Goal: Task Accomplishment & Management: Manage account settings

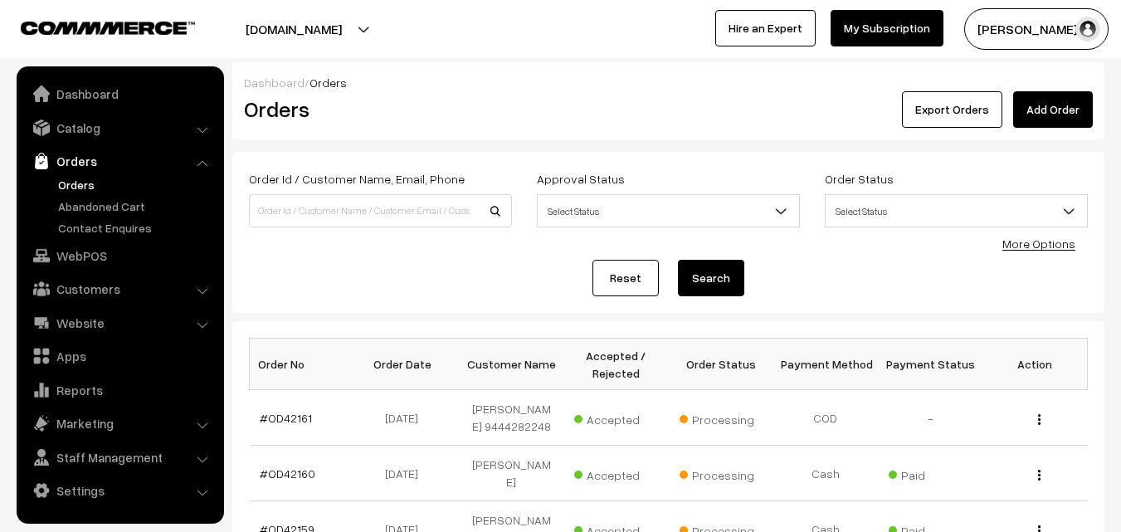
scroll to position [166, 0]
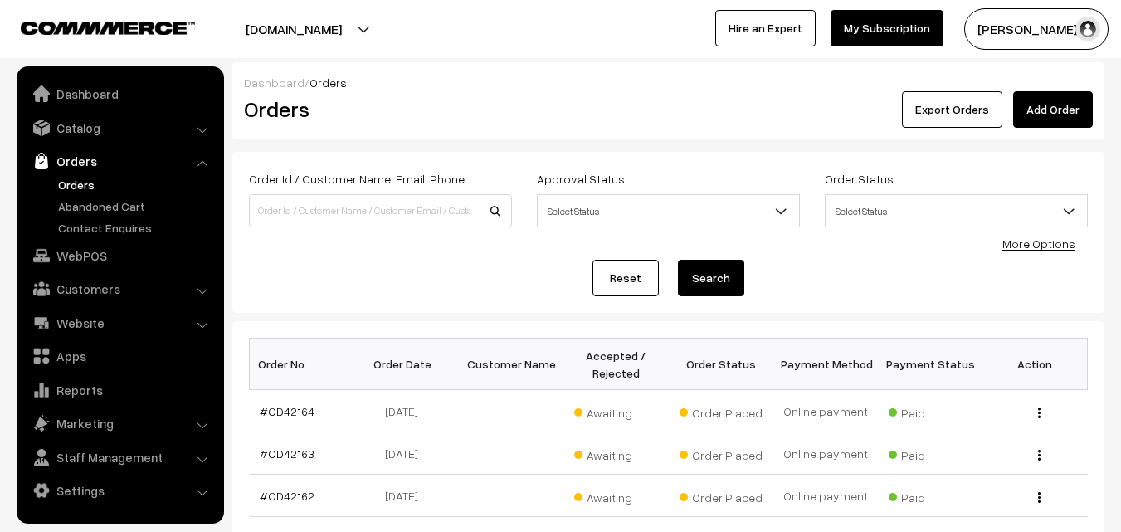
scroll to position [166, 0]
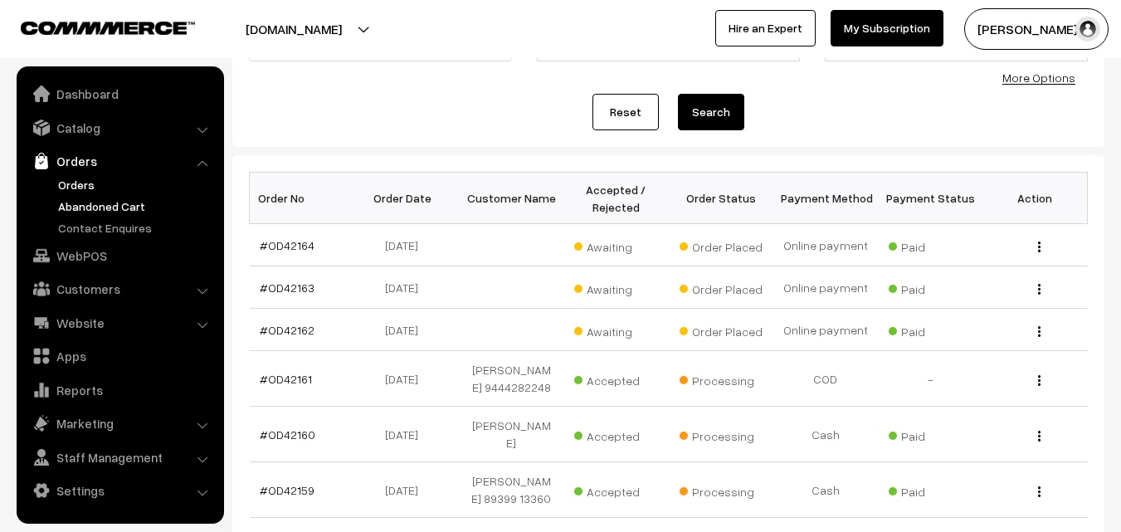
click at [65, 197] on link "Abandoned Cart" at bounding box center [136, 205] width 164 height 17
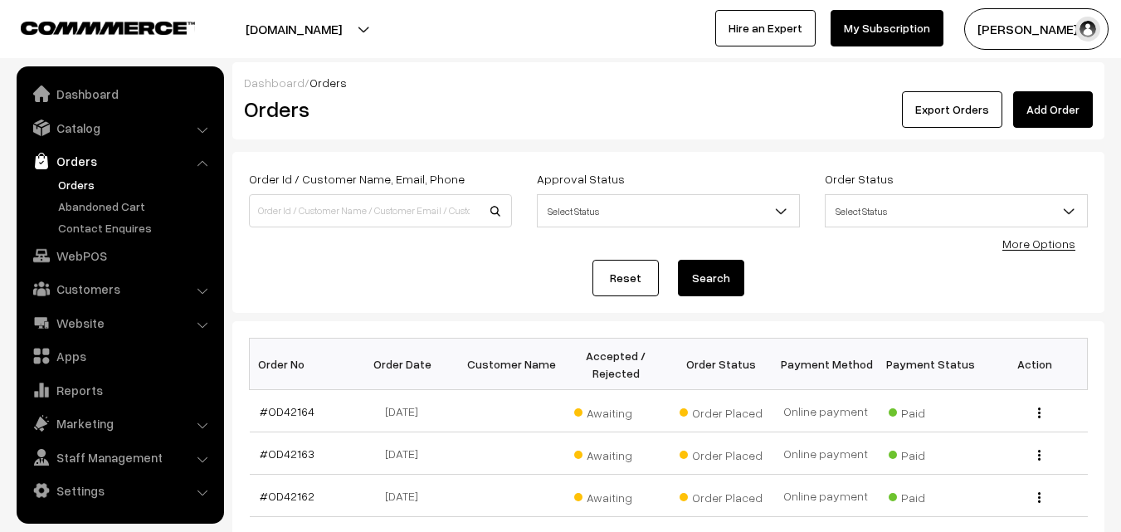
click at [83, 186] on link "Orders" at bounding box center [136, 184] width 164 height 17
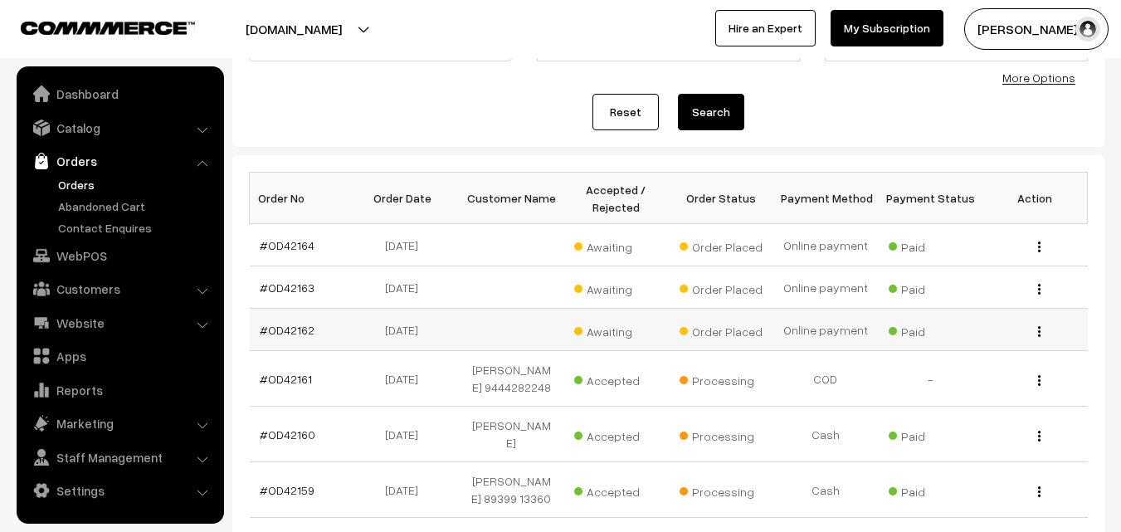
scroll to position [166, 0]
click at [287, 336] on link "#OD42162" at bounding box center [287, 330] width 55 height 14
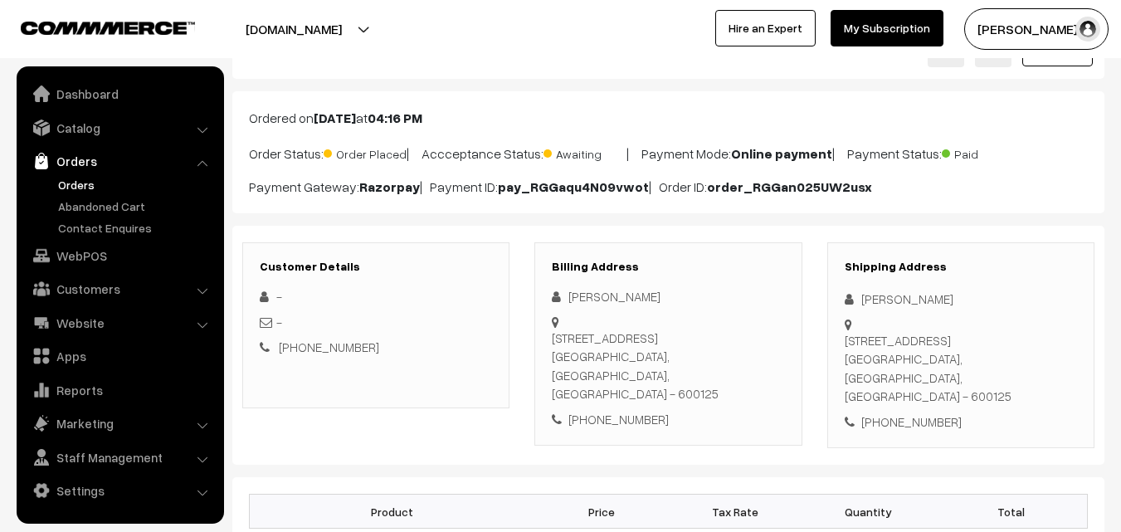
scroll to position [166, 0]
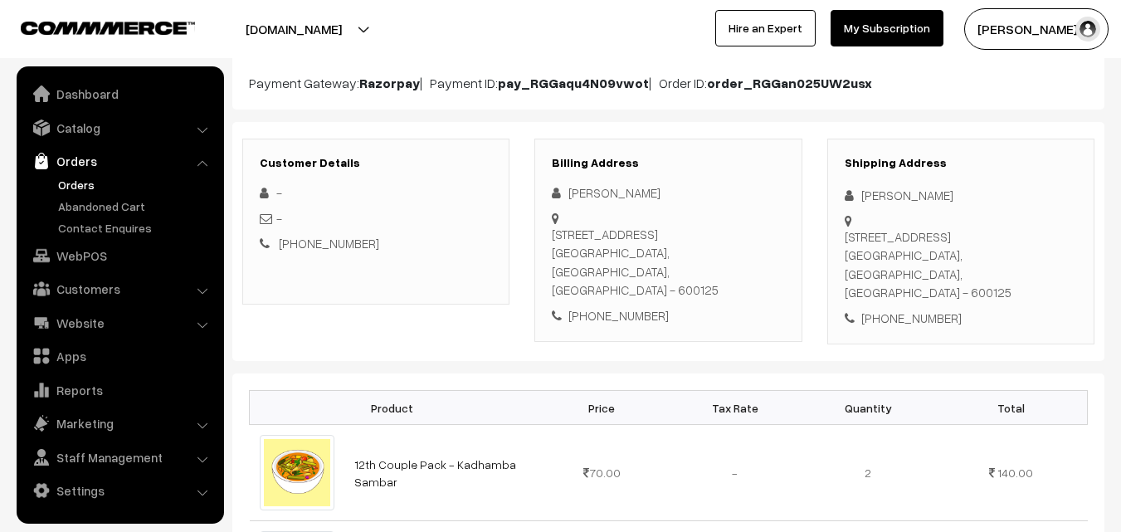
click at [625, 306] on div "+91 9884052145" at bounding box center [668, 315] width 232 height 19
copy div "9884052145"
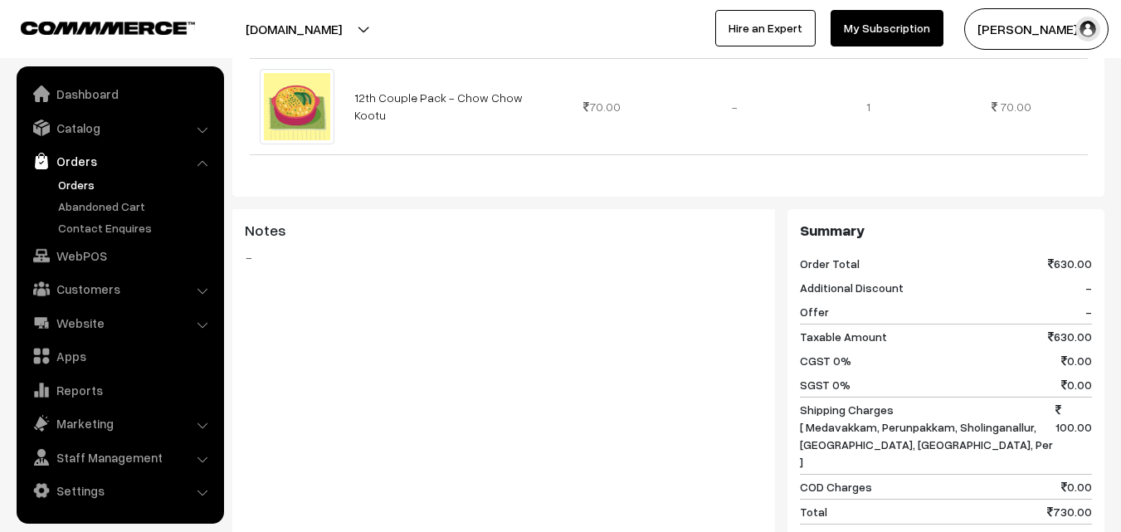
scroll to position [913, 0]
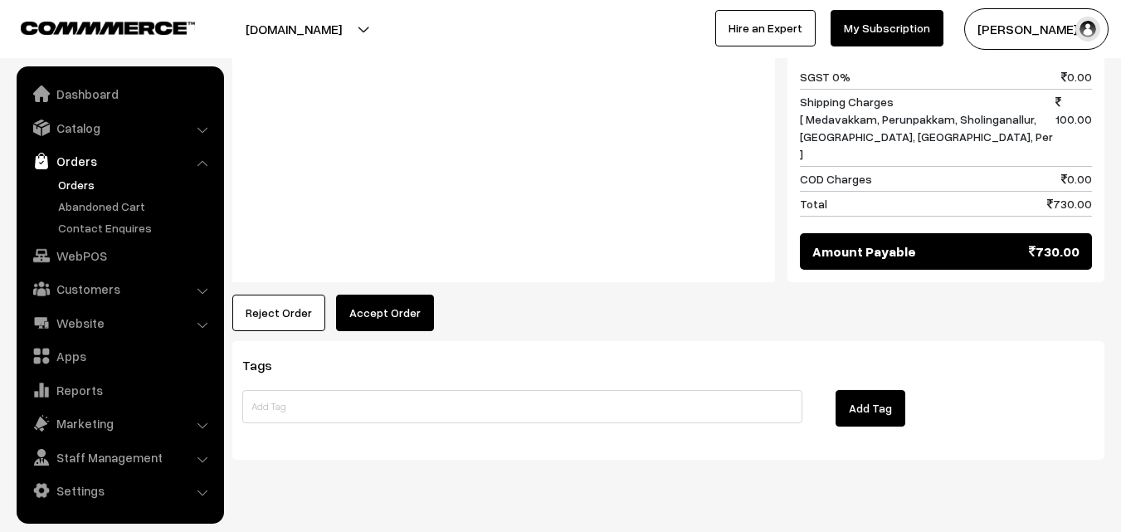
click at [381, 295] on button "Accept Order" at bounding box center [385, 313] width 98 height 37
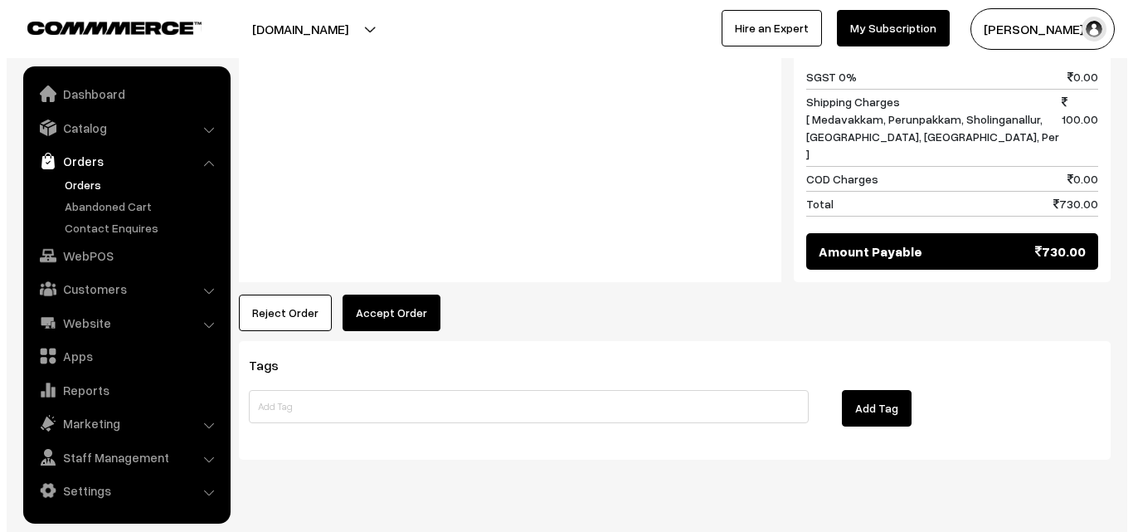
scroll to position [1134, 0]
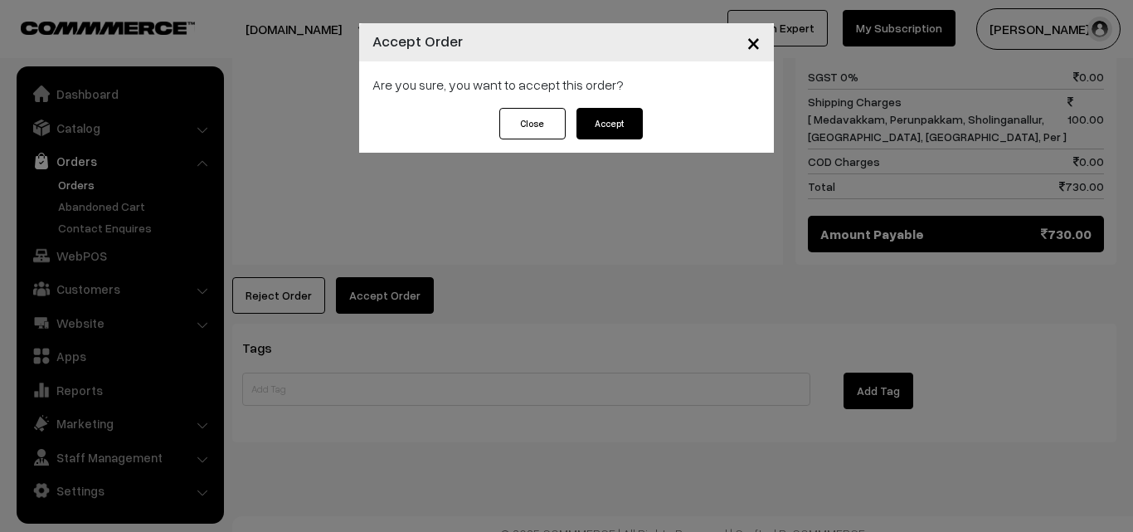
click at [598, 138] on button "Accept" at bounding box center [610, 124] width 66 height 32
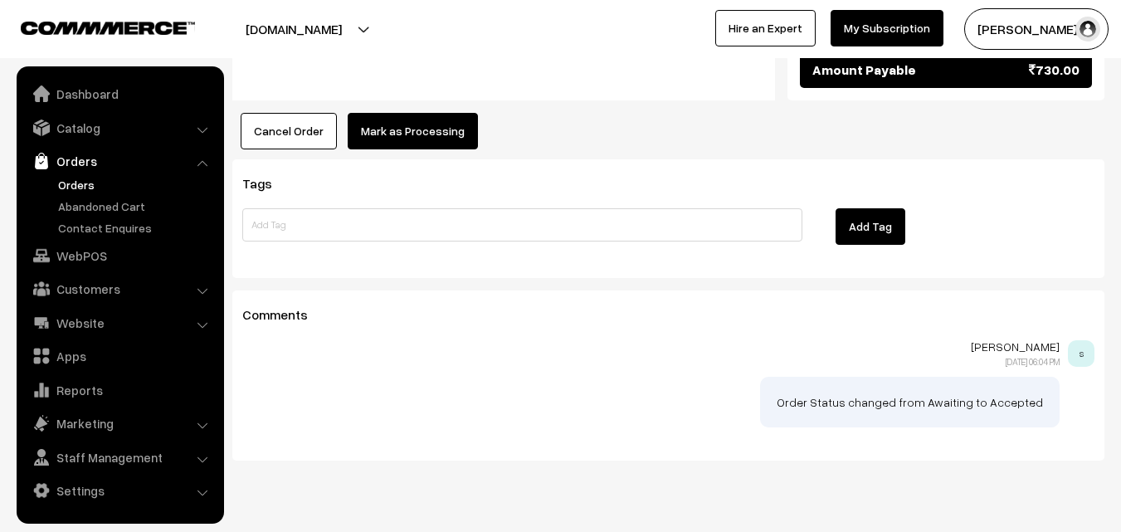
click at [417, 113] on button "Mark as Processing" at bounding box center [413, 131] width 130 height 37
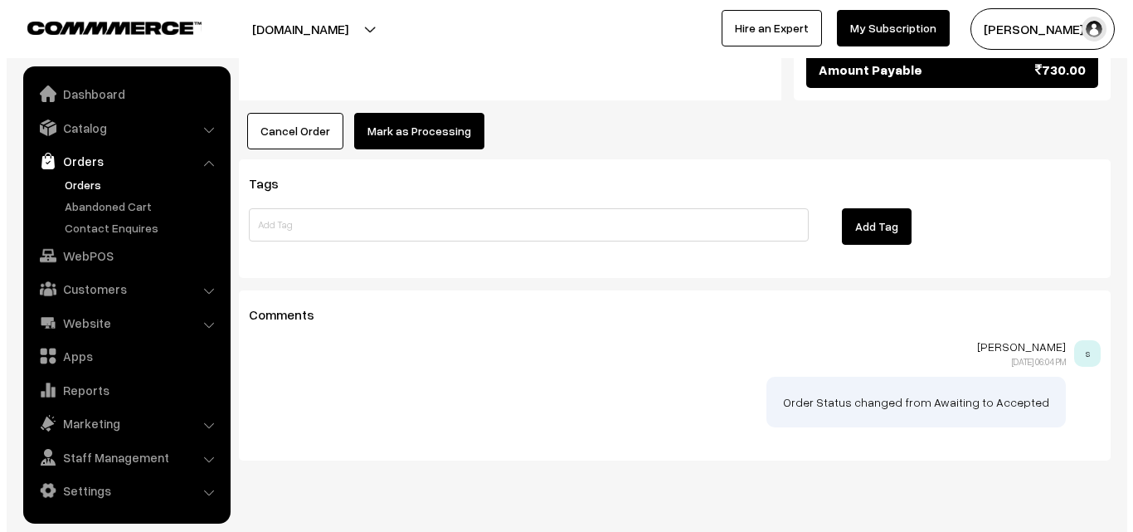
scroll to position [1316, 0]
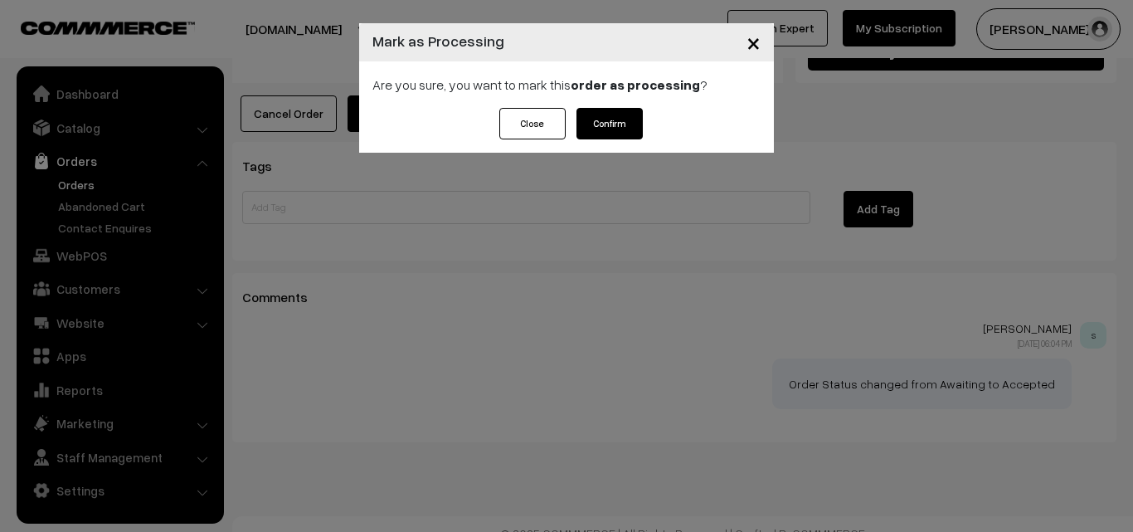
click at [604, 132] on button "Confirm" at bounding box center [610, 124] width 66 height 32
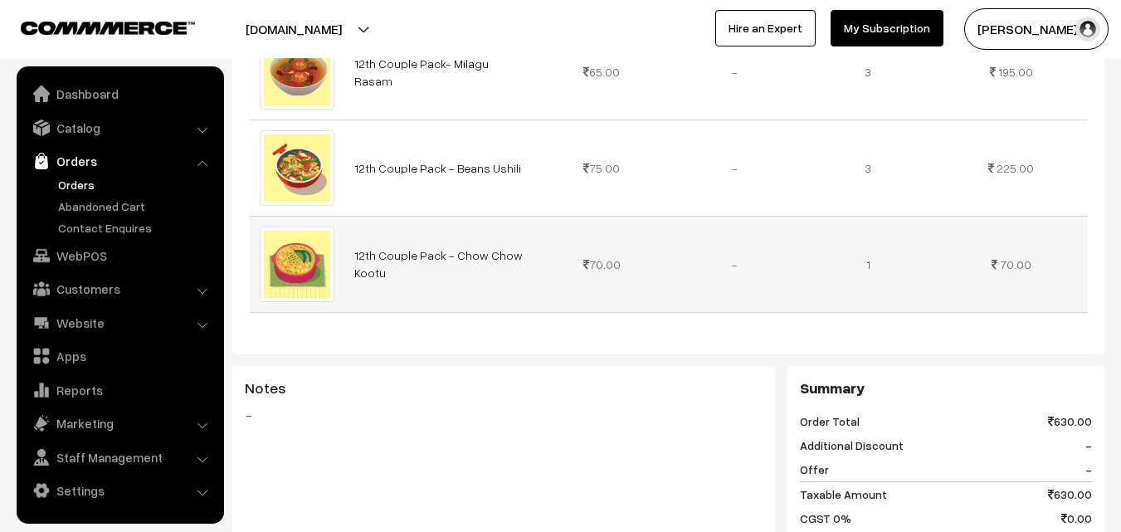
scroll to position [747, 0]
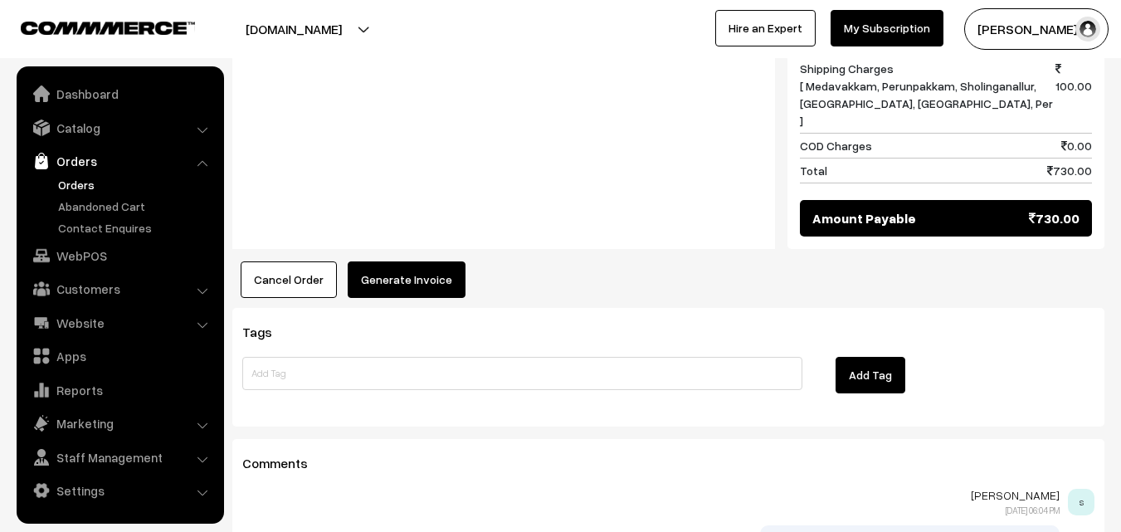
click at [399, 261] on button "Generate Invoice" at bounding box center [407, 279] width 118 height 37
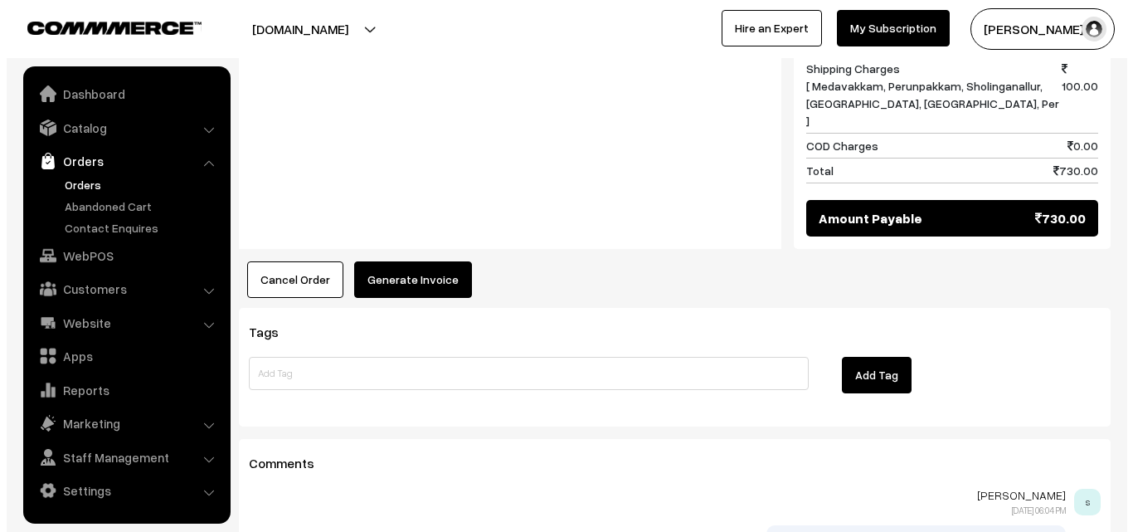
scroll to position [1167, 0]
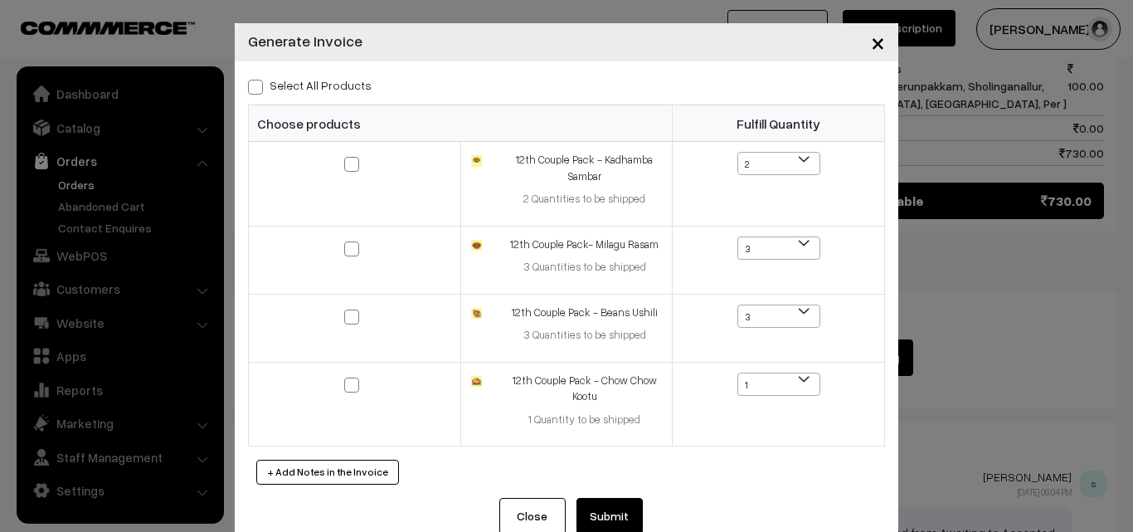
click at [321, 95] on div "Select All Products Choose products Fulfill Quantity 2 1 2 3 2" at bounding box center [567, 279] width 664 height 436
click at [324, 85] on label "Select All Products" at bounding box center [310, 84] width 124 height 17
click at [259, 85] on input "Select All Products" at bounding box center [253, 84] width 11 height 11
checkbox input "true"
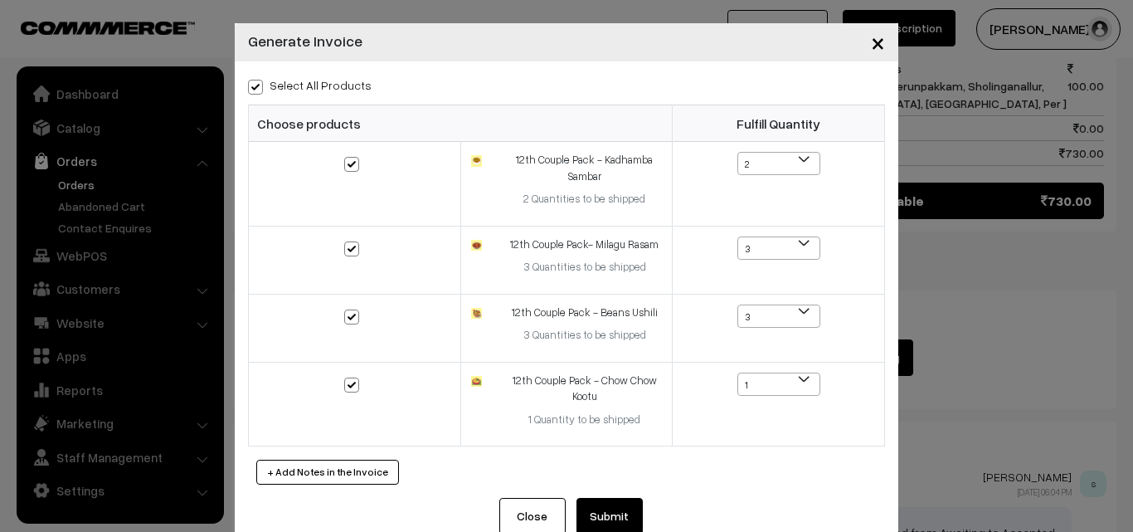
checkbox input "true"
click at [602, 519] on button "Submit" at bounding box center [610, 516] width 66 height 37
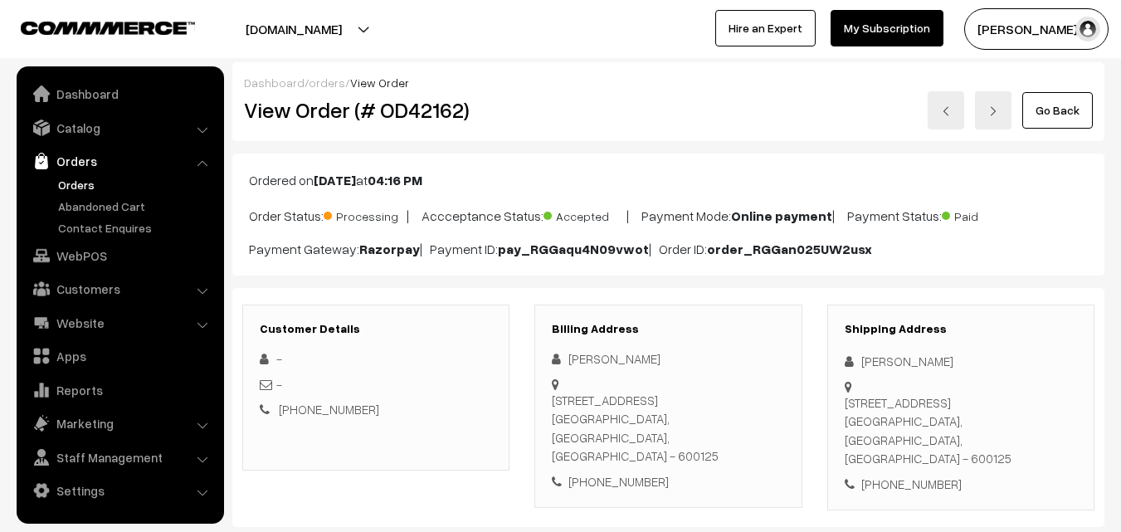
scroll to position [1167, 0]
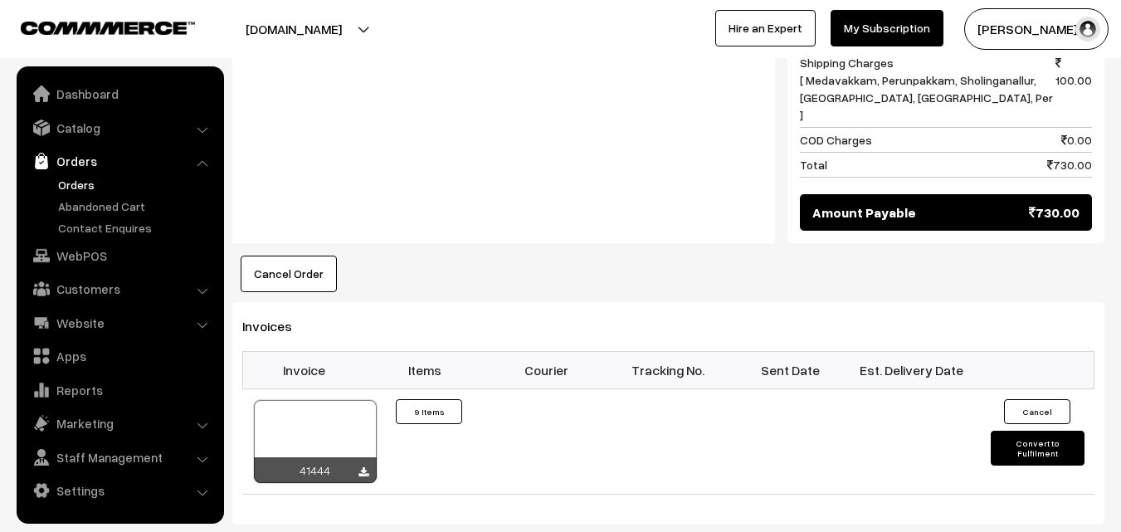
click at [95, 170] on link "Orders" at bounding box center [119, 161] width 197 height 30
click at [82, 172] on link "Orders" at bounding box center [119, 161] width 197 height 30
click at [78, 188] on link "Orders" at bounding box center [136, 184] width 164 height 17
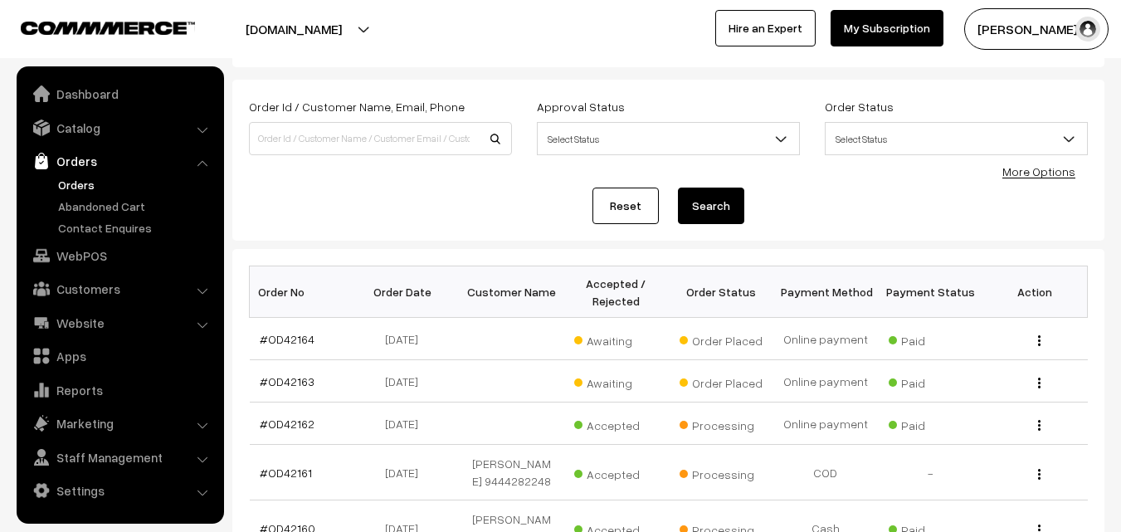
scroll to position [166, 0]
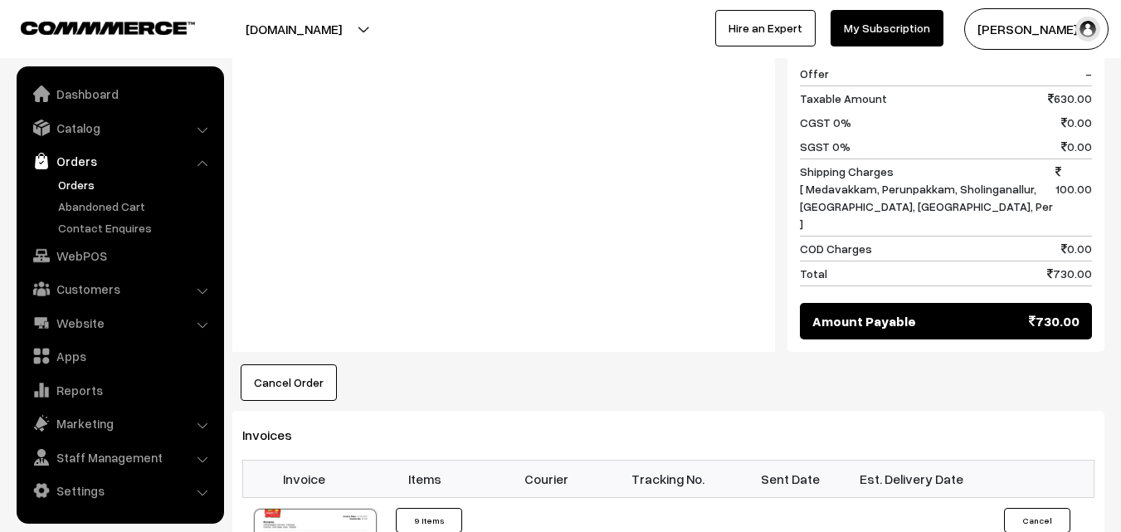
scroll to position [996, 0]
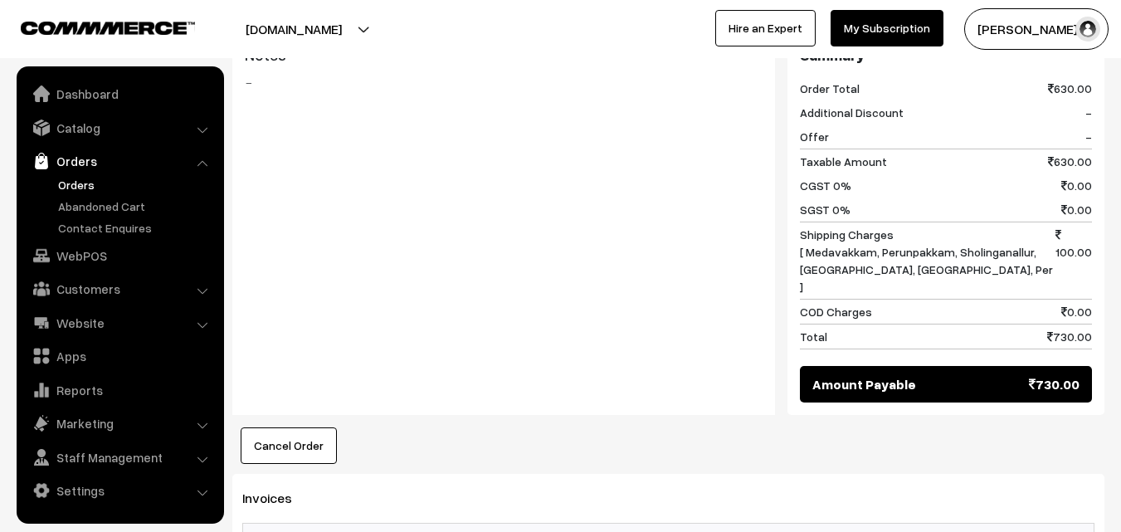
click at [85, 172] on link "Orders" at bounding box center [119, 161] width 197 height 30
click at [80, 190] on link "Orders" at bounding box center [136, 184] width 164 height 17
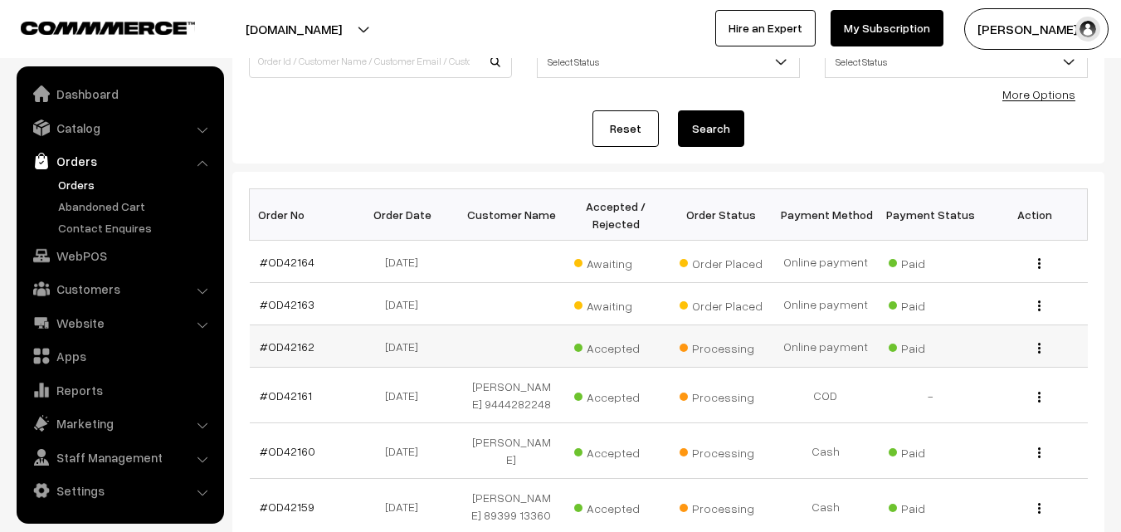
scroll to position [166, 0]
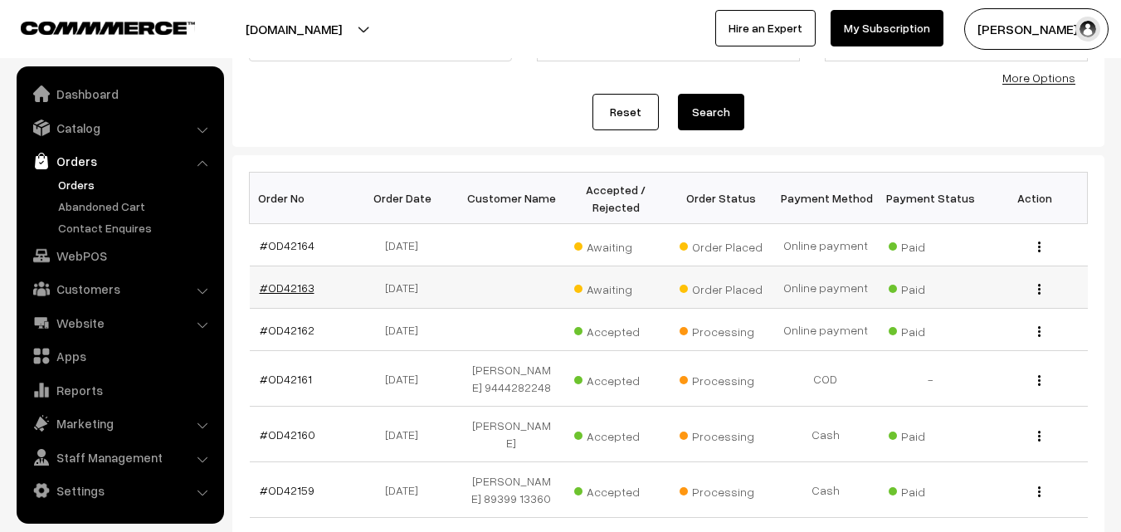
click at [296, 287] on link "#OD42163" at bounding box center [287, 287] width 55 height 14
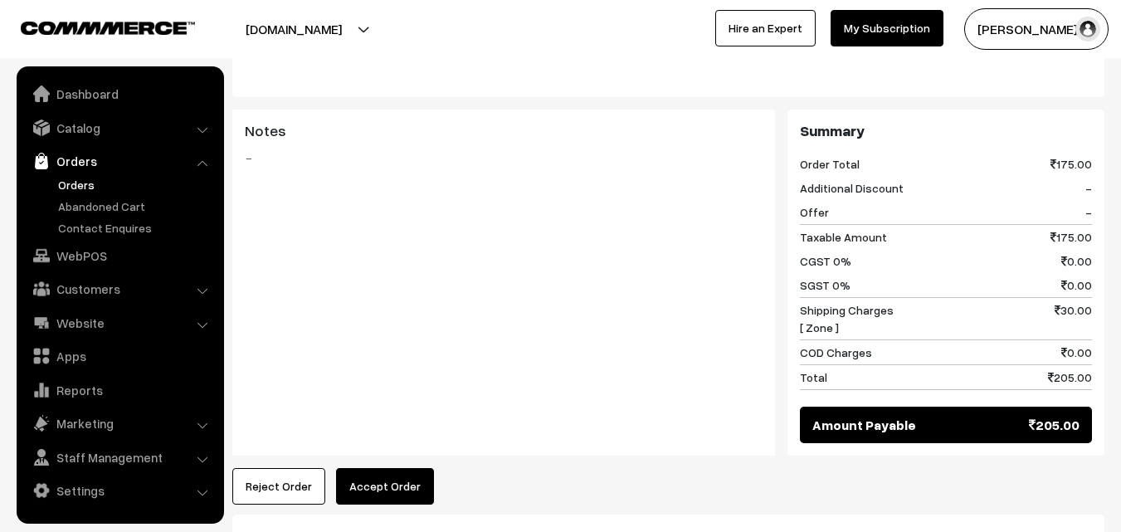
click at [359, 468] on button "Accept Order" at bounding box center [385, 486] width 98 height 37
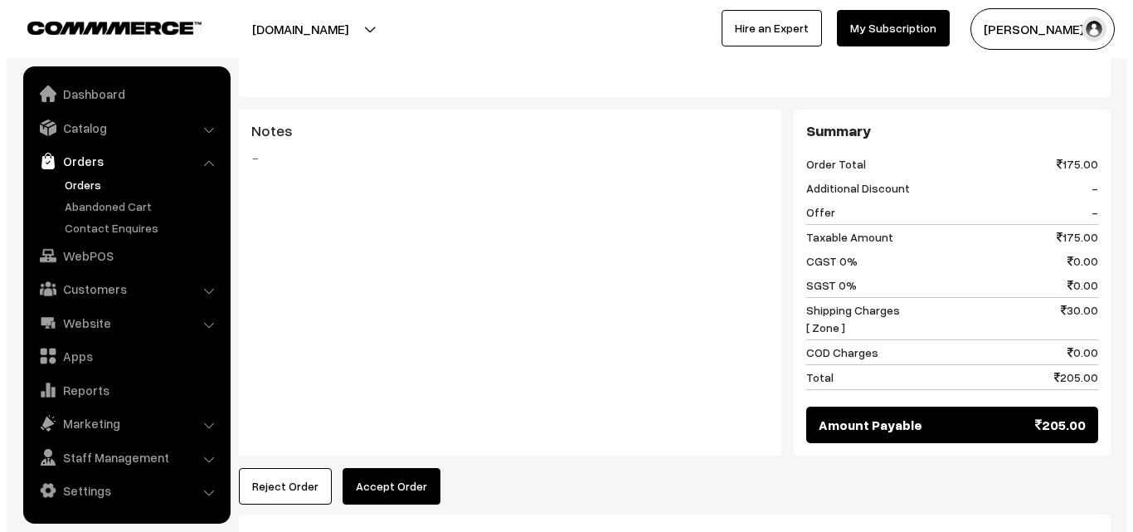
scroll to position [748, 0]
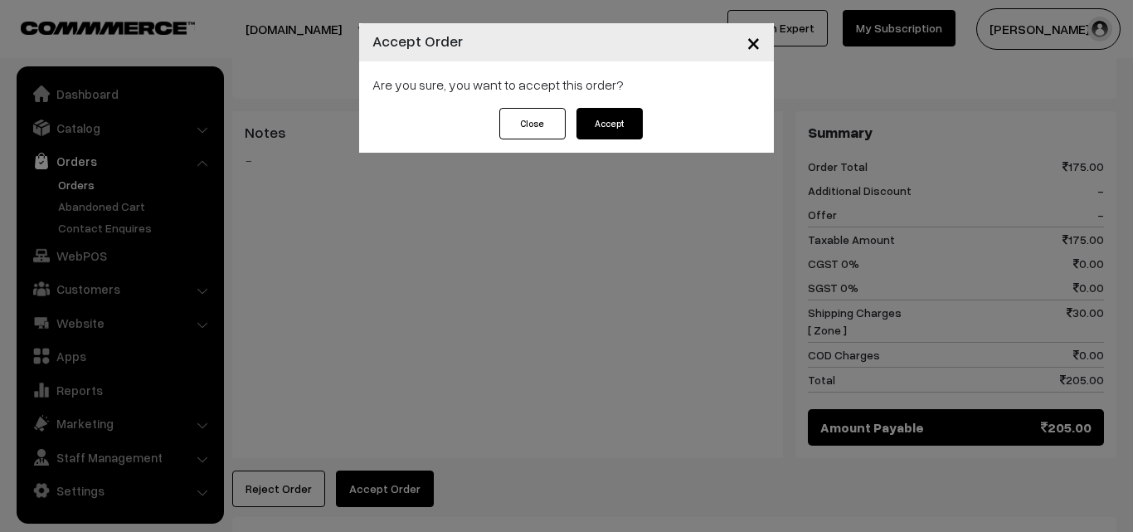
click at [625, 110] on button "Accept" at bounding box center [610, 124] width 66 height 32
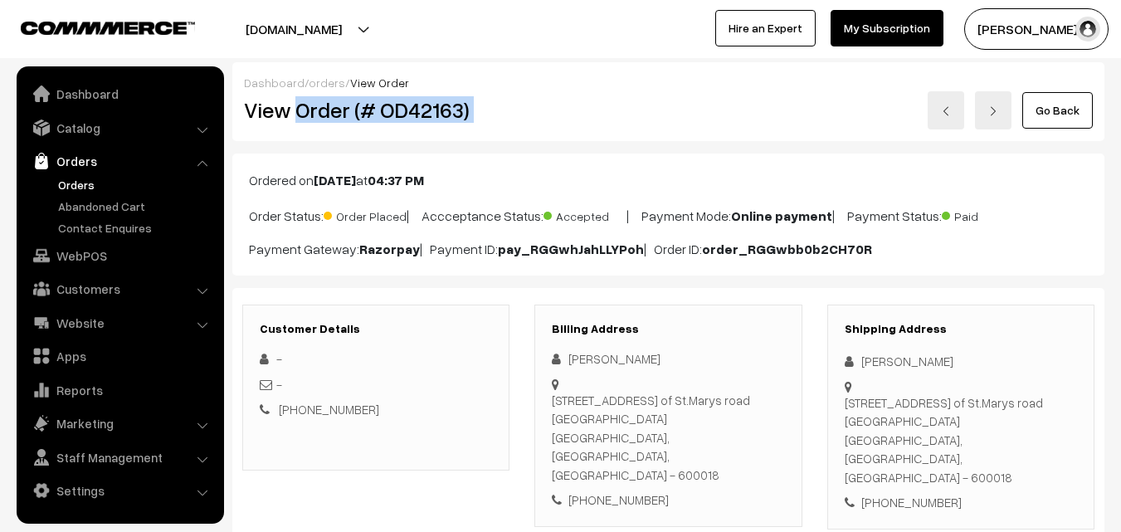
drag, startPoint x: 294, startPoint y: 110, endPoint x: 513, endPoint y: 102, distance: 219.2
click at [531, 100] on div "View Order (# OD42163) Go Back" at bounding box center [668, 110] width 874 height 38
copy div "Order (# OD42163)"
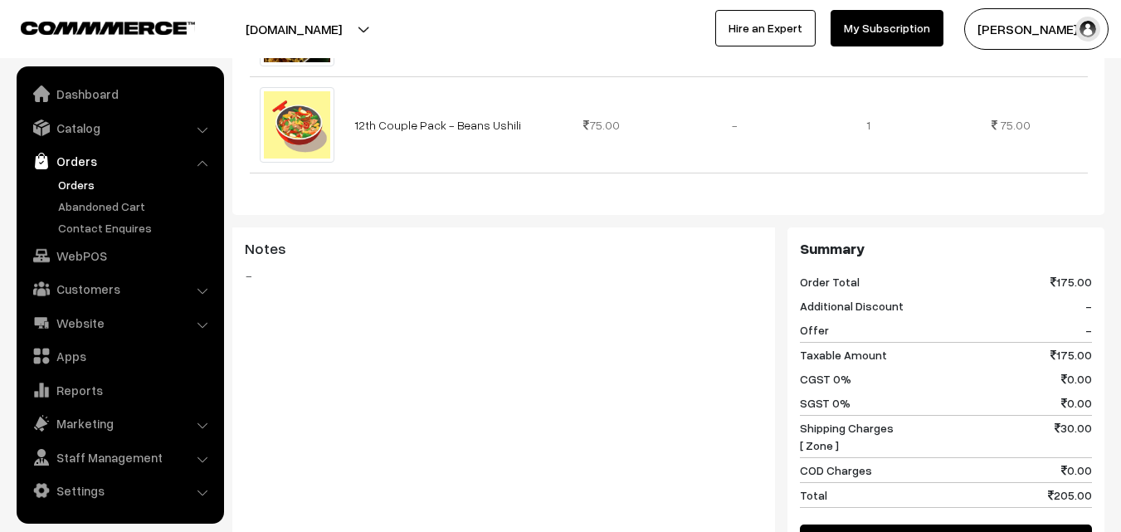
scroll to position [830, 0]
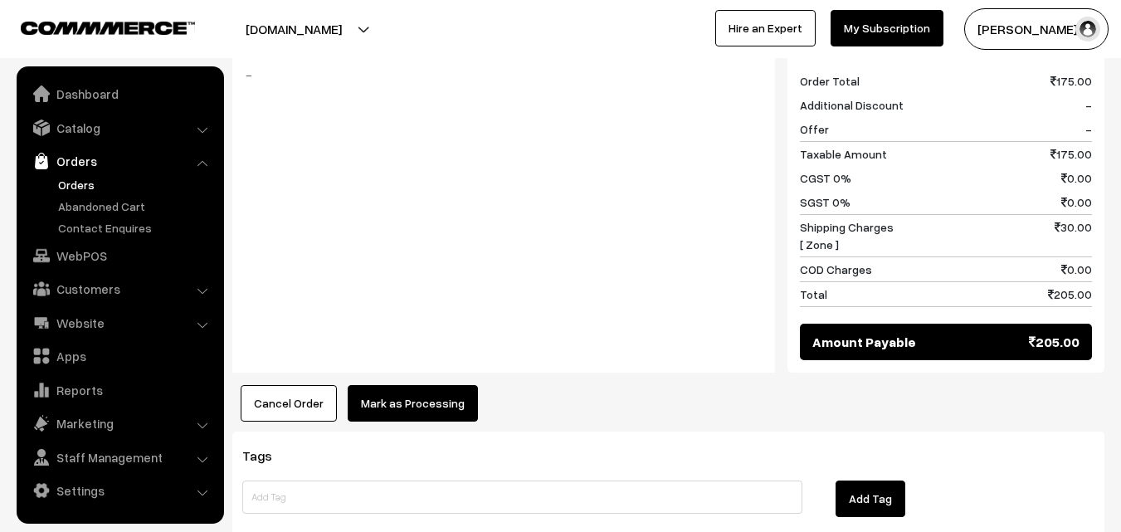
click at [430, 385] on button "Mark as Processing" at bounding box center [413, 403] width 130 height 37
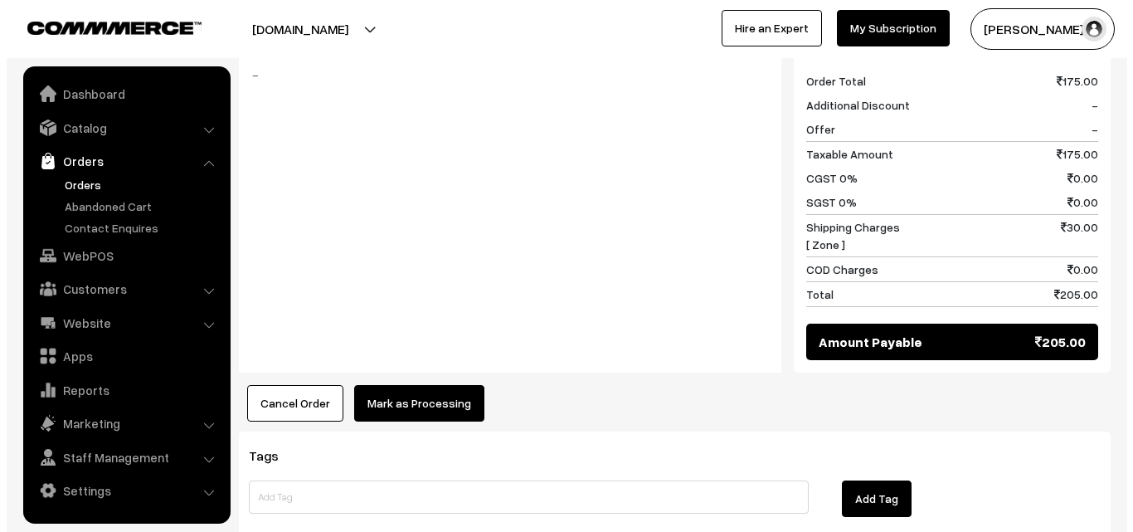
scroll to position [832, 0]
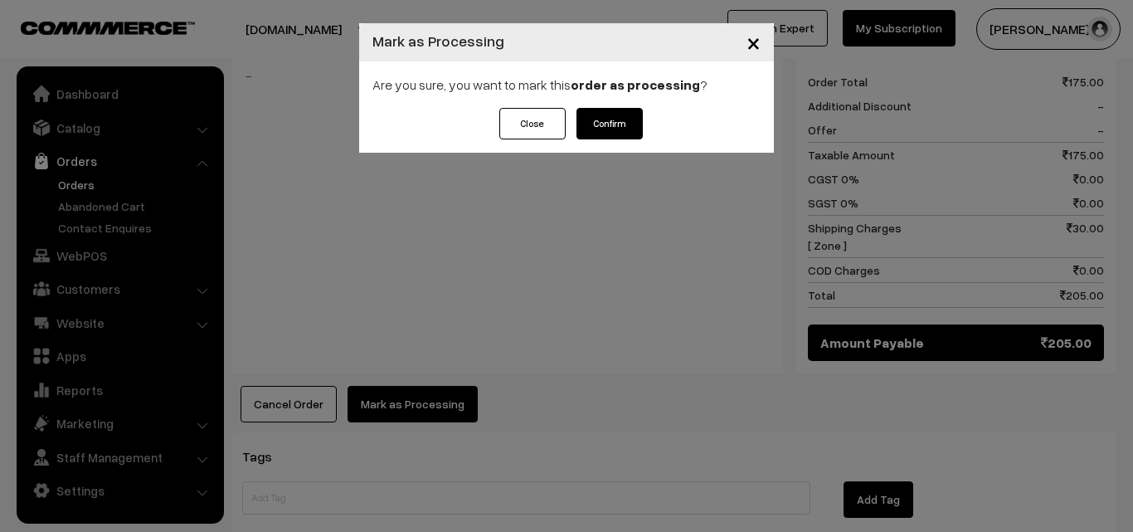
click at [622, 125] on button "Confirm" at bounding box center [610, 124] width 66 height 32
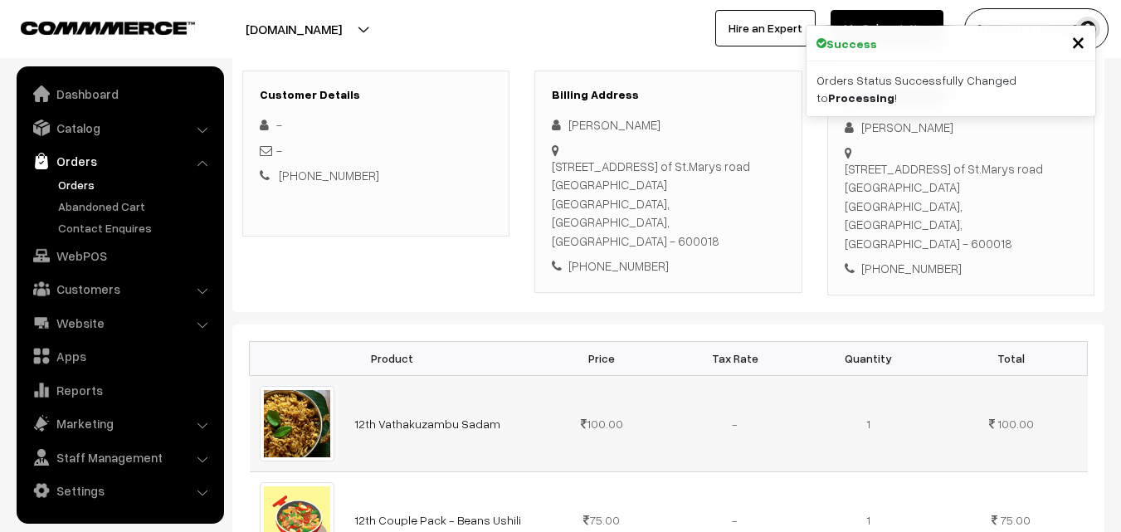
scroll to position [249, 0]
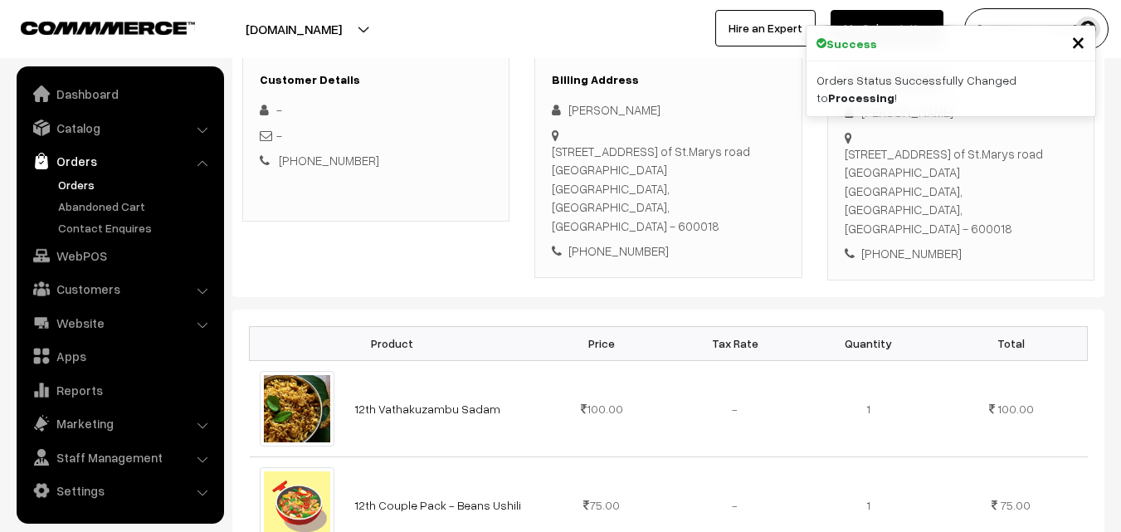
click at [624, 241] on div "[PHONE_NUMBER]" at bounding box center [668, 250] width 232 height 19
copy div "9841406071"
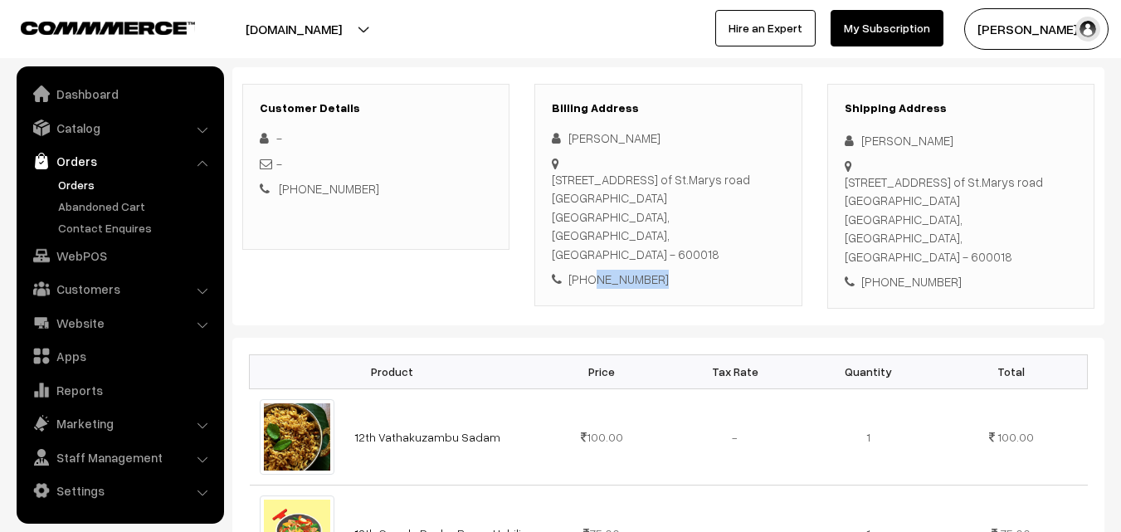
scroll to position [0, 0]
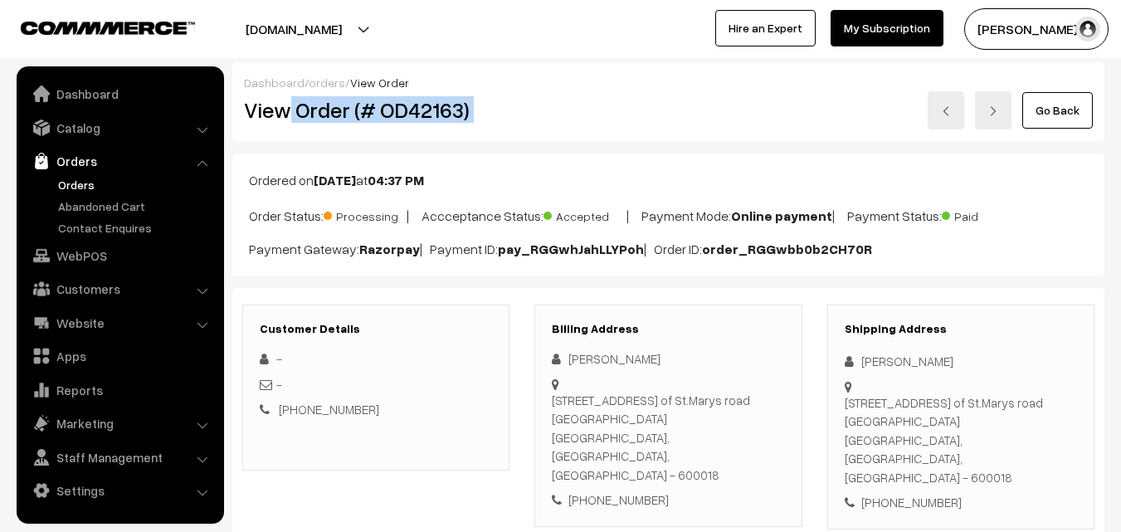
drag, startPoint x: 291, startPoint y: 110, endPoint x: 653, endPoint y: 97, distance: 361.9
click at [651, 97] on div "View Order (# OD42163) Go Back" at bounding box center [668, 110] width 874 height 38
copy div "Order (# OD42163)"
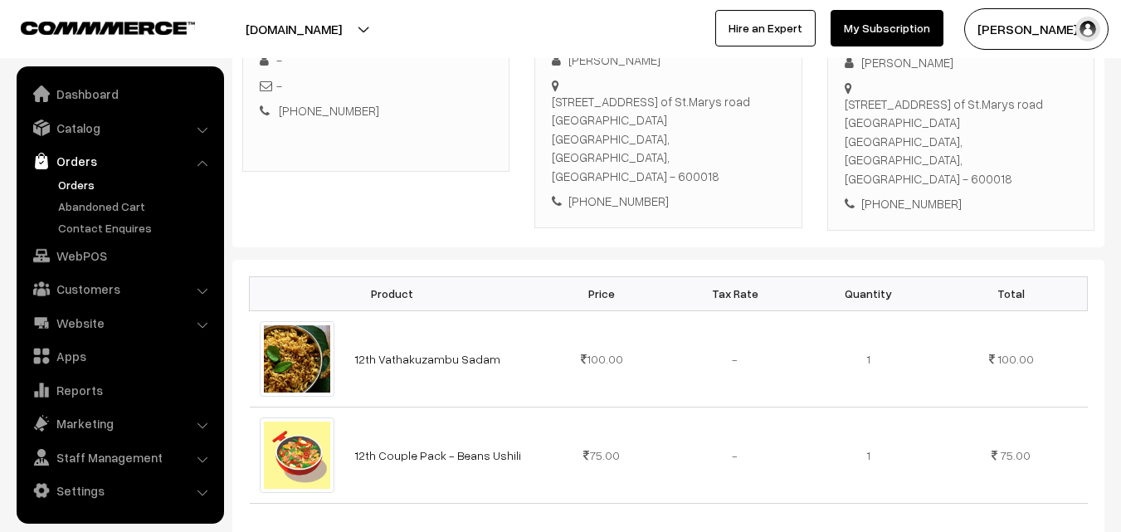
scroll to position [83, 0]
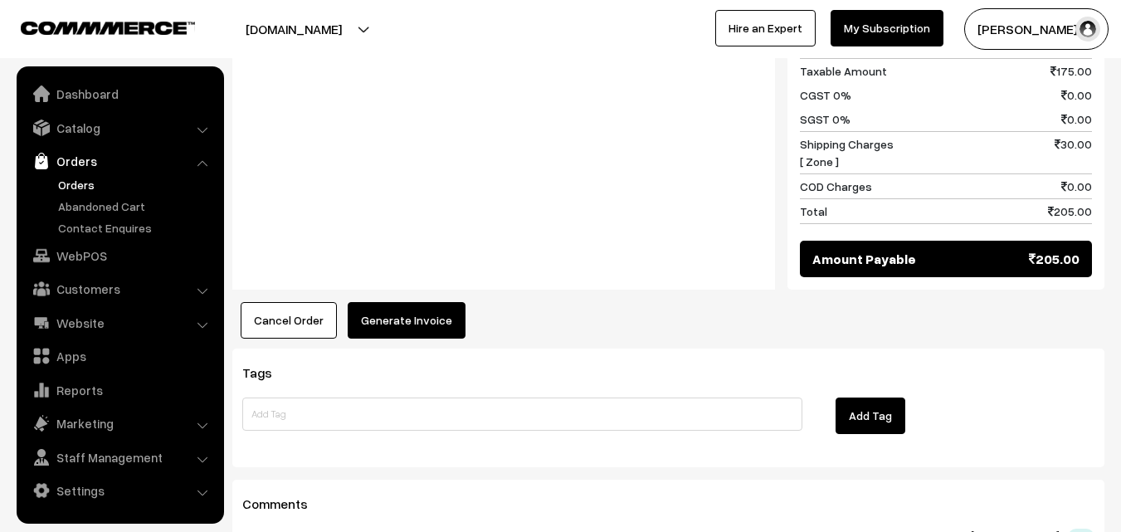
click at [395, 302] on button "Generate Invoice" at bounding box center [407, 320] width 118 height 37
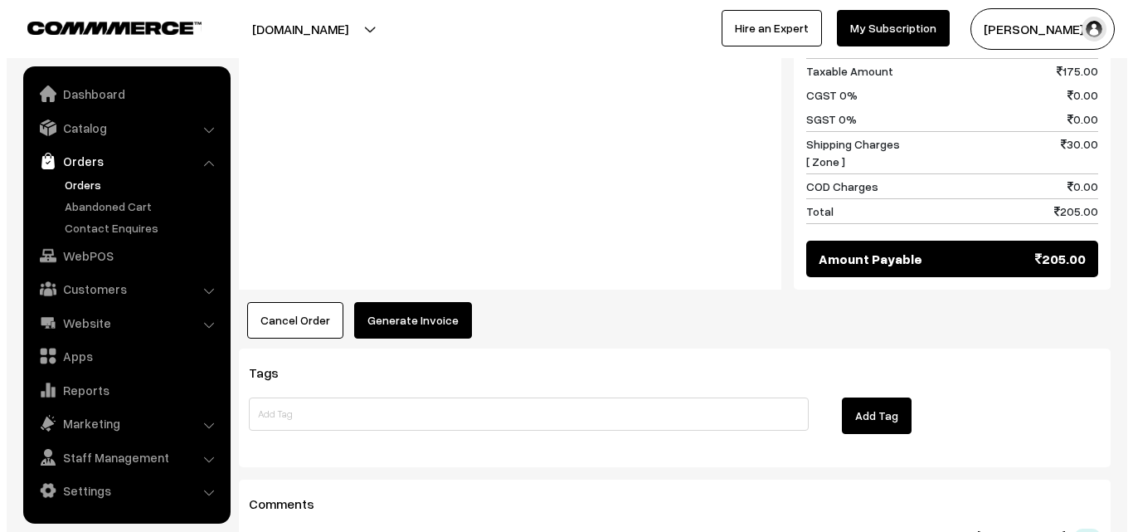
scroll to position [915, 0]
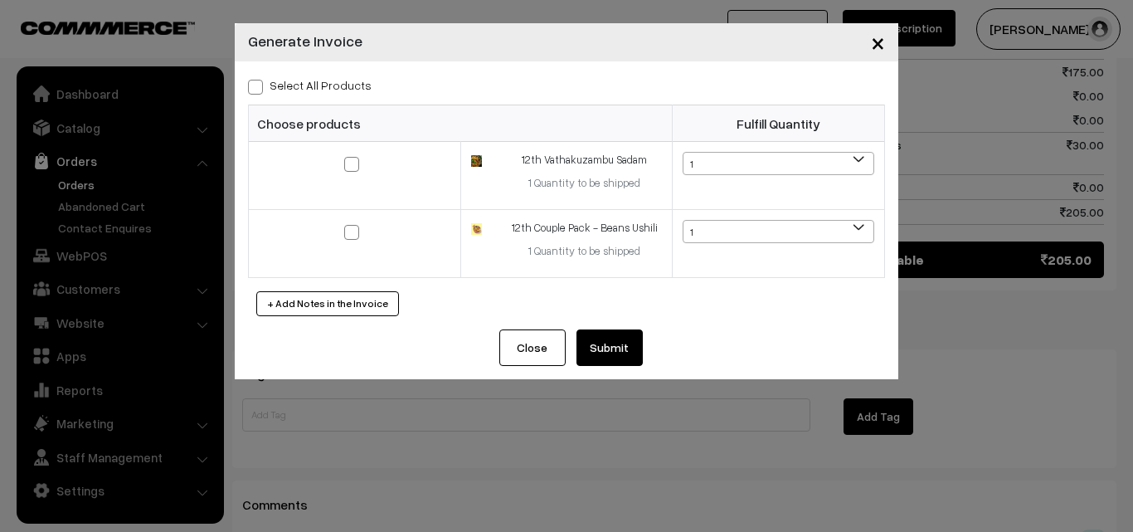
click at [335, 90] on label "Select All Products" at bounding box center [310, 84] width 124 height 17
click at [259, 90] on input "Select All Products" at bounding box center [253, 84] width 11 height 11
checkbox input "true"
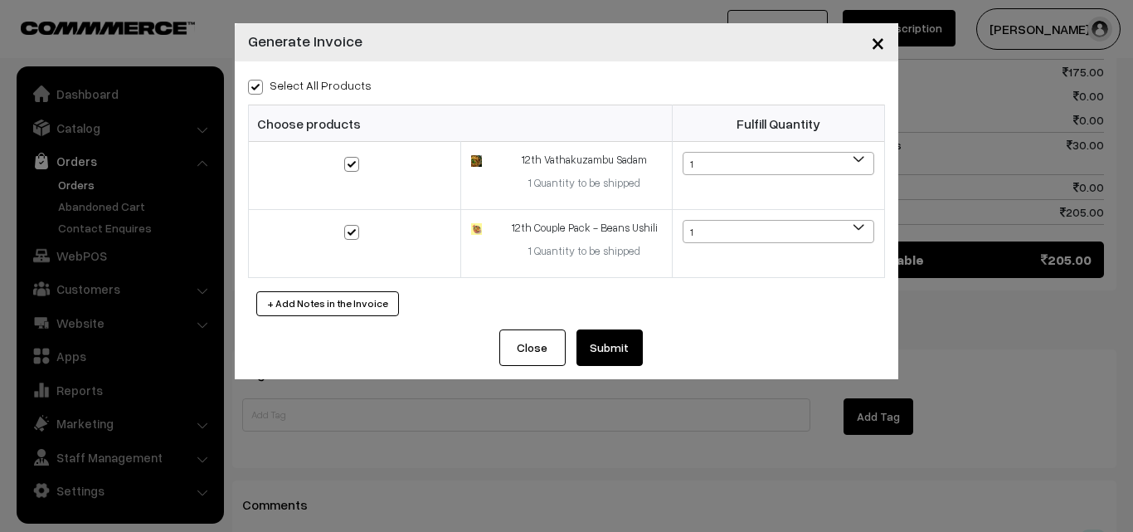
click at [614, 355] on button "Submit" at bounding box center [610, 347] width 66 height 37
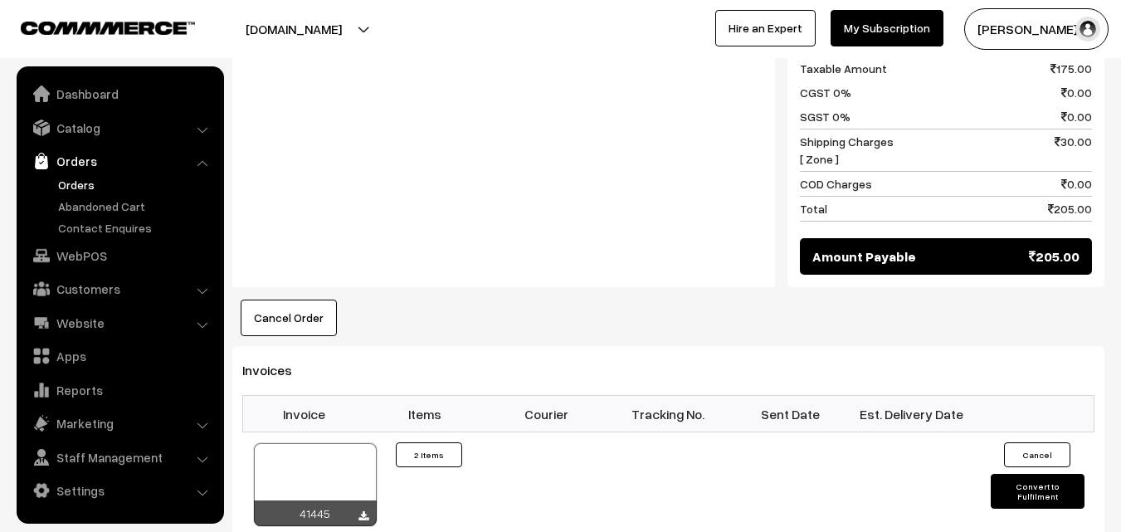
scroll to position [915, 0]
click at [84, 184] on link "Orders" at bounding box center [136, 184] width 164 height 17
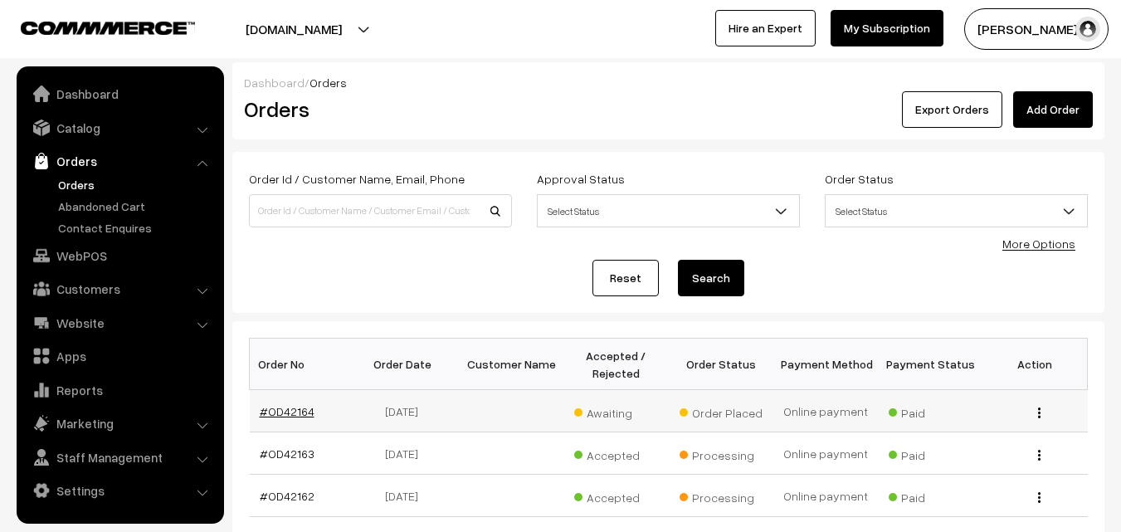
click at [291, 415] on link "#OD42164" at bounding box center [287, 411] width 55 height 14
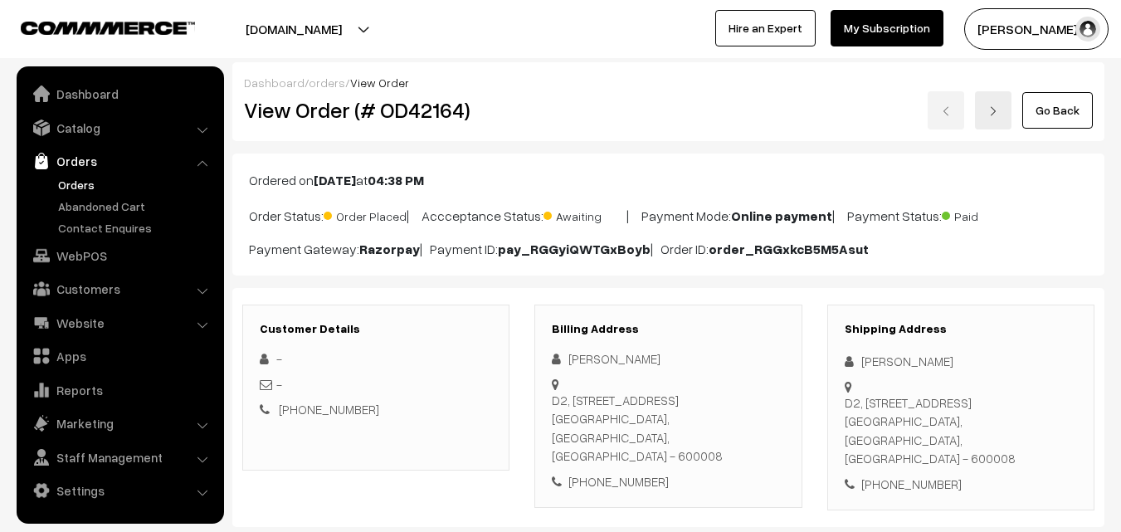
click at [614, 472] on div "[PHONE_NUMBER]" at bounding box center [668, 481] width 232 height 19
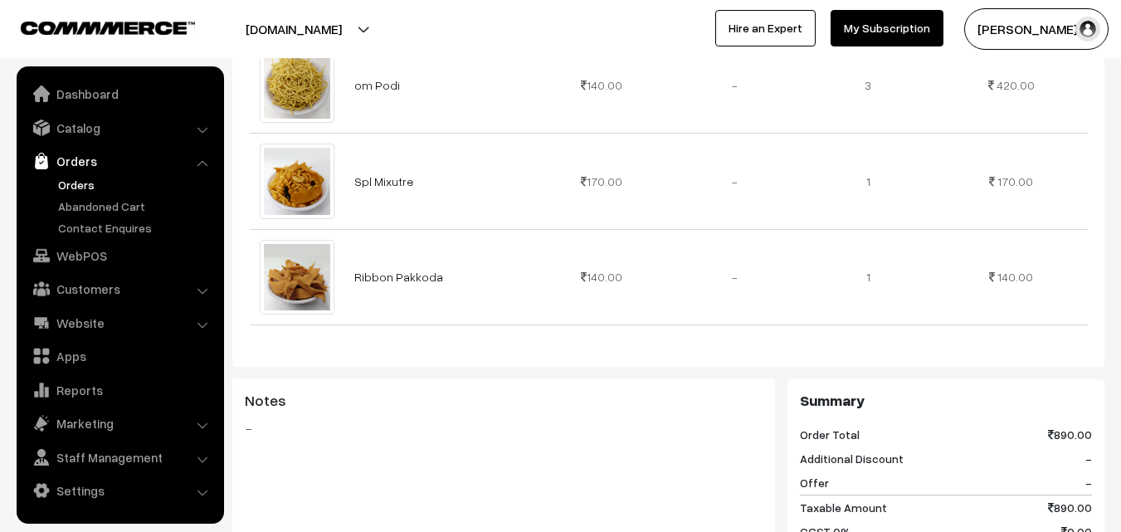
scroll to position [747, 0]
